Goal: Transaction & Acquisition: Subscribe to service/newsletter

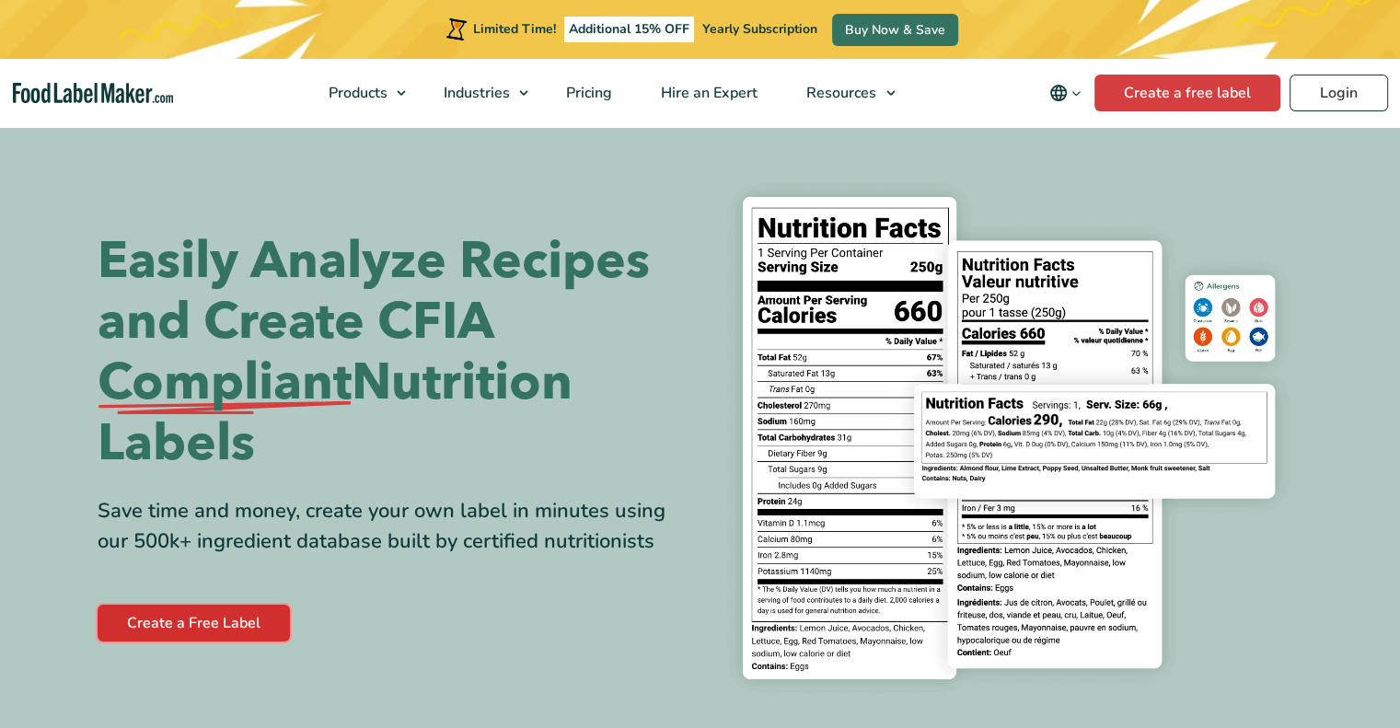
click at [220, 631] on link "Create a Free Label" at bounding box center [194, 623] width 192 height 37
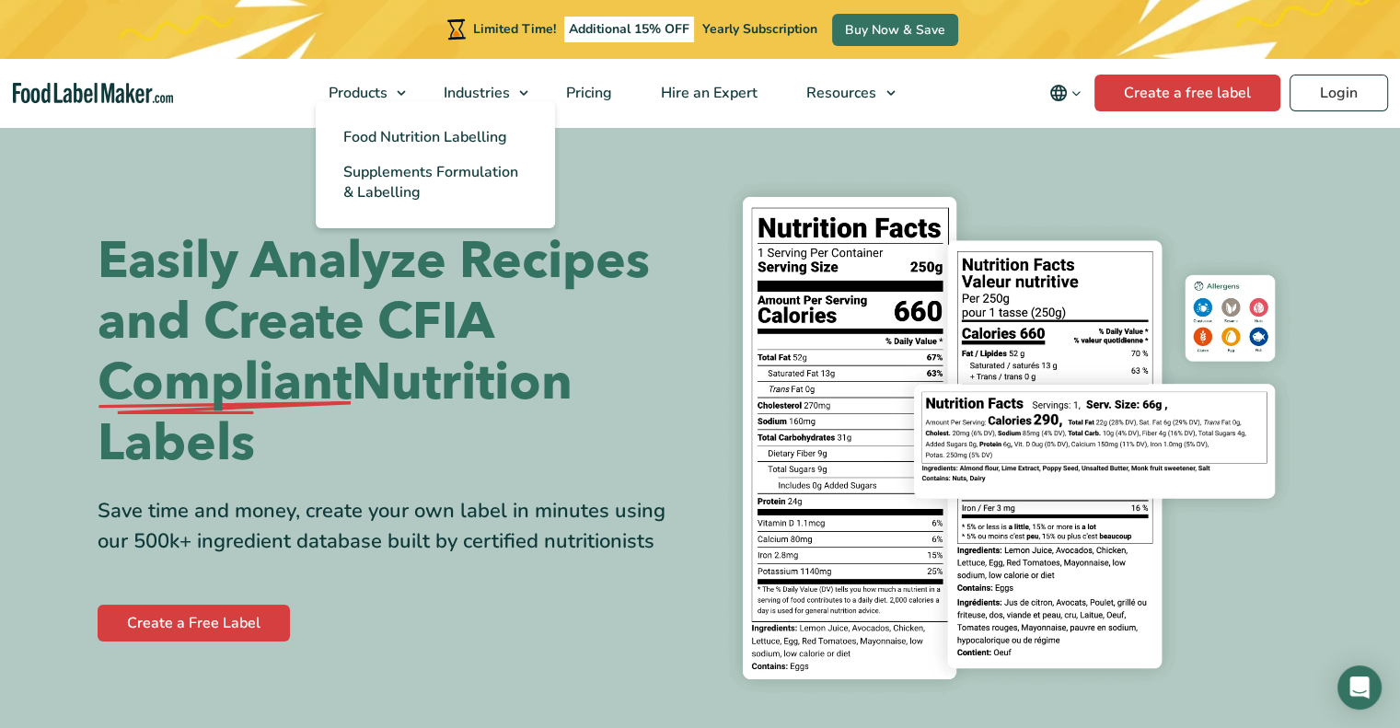
click at [350, 102] on ul "Food Nutrition Labelling Supplements Formulation & Labelling" at bounding box center [435, 164] width 239 height 127
